Goal: Transaction & Acquisition: Purchase product/service

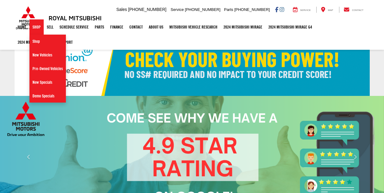
select select "Mitsubishi"
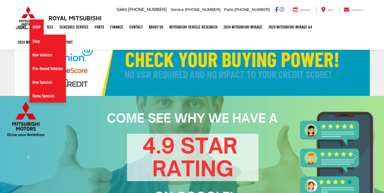
click at [43, 69] on link "Pre-Owned Vehicles" at bounding box center [47, 69] width 36 height 14
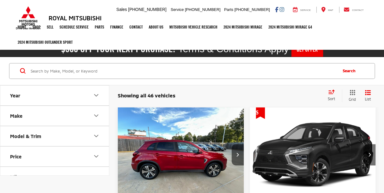
scroll to position [47, 0]
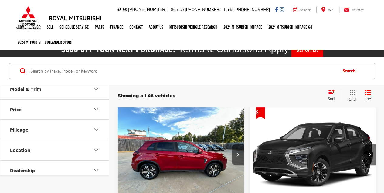
click at [97, 108] on icon "Price" at bounding box center [96, 109] width 4 height 2
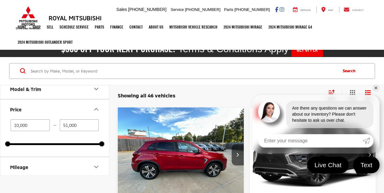
drag, startPoint x: 84, startPoint y: 123, endPoint x: 65, endPoint y: 123, distance: 19.4
click at [66, 123] on input "51,000" at bounding box center [79, 125] width 39 height 12
type input "5"
click at [377, 88] on link "✕" at bounding box center [375, 87] width 7 height 7
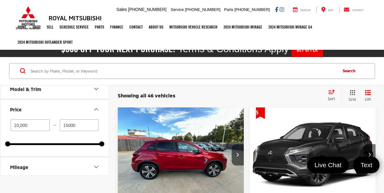
type input "15,000"
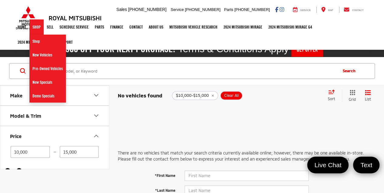
click at [38, 27] on link "Shop" at bounding box center [36, 26] width 14 height 15
click at [41, 69] on link "Pre-Owned Vehicles" at bounding box center [47, 69] width 36 height 14
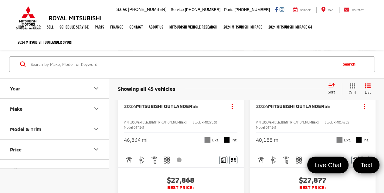
scroll to position [1039, 0]
